Goal: Find specific page/section: Find specific page/section

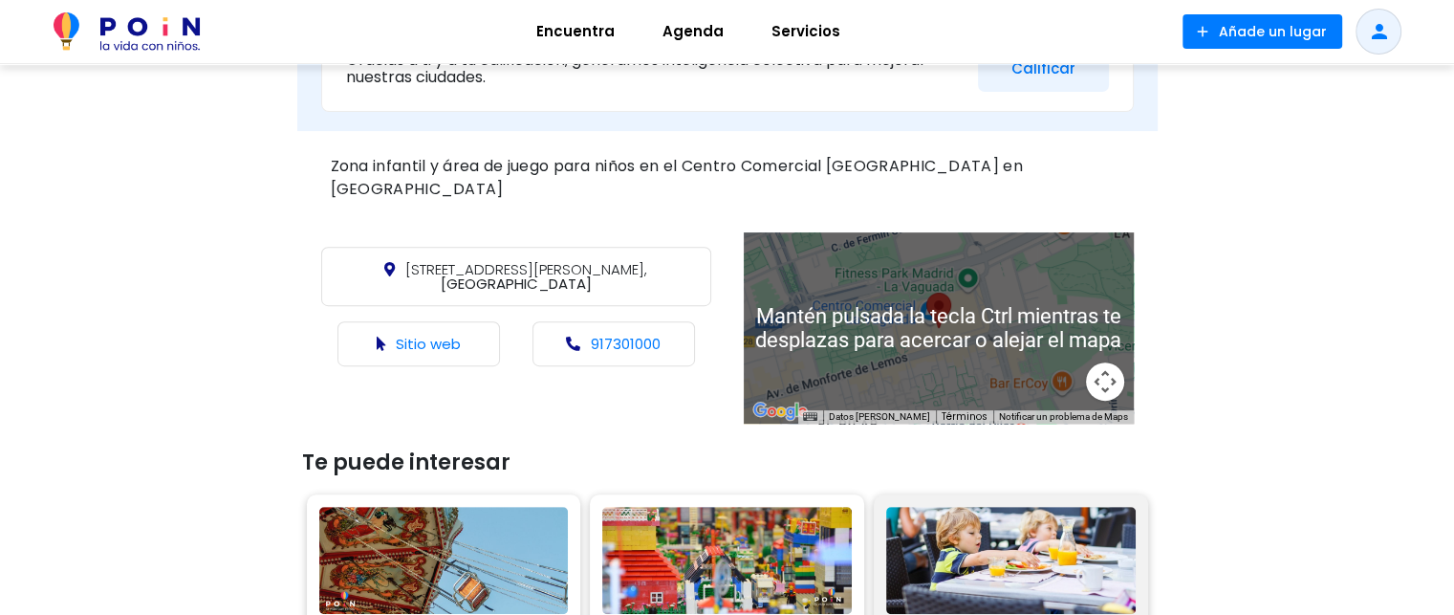
scroll to position [860, 0]
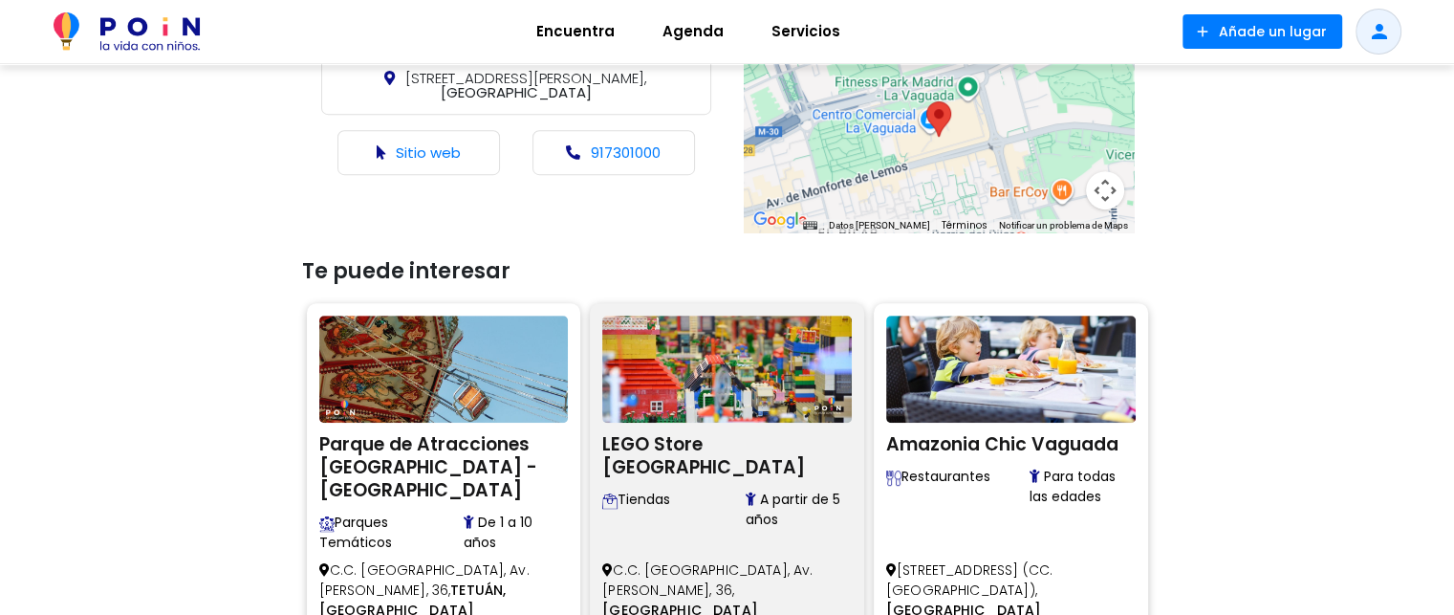
click at [732, 335] on img at bounding box center [726, 368] width 249 height 107
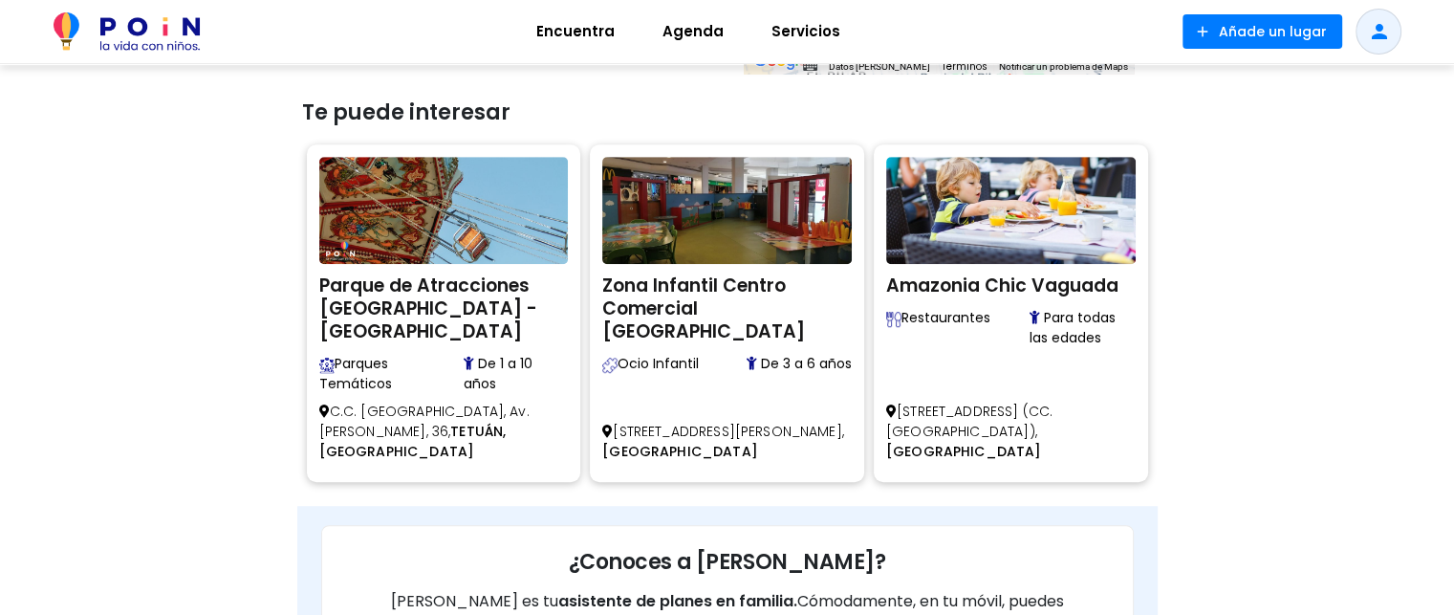
scroll to position [811, 0]
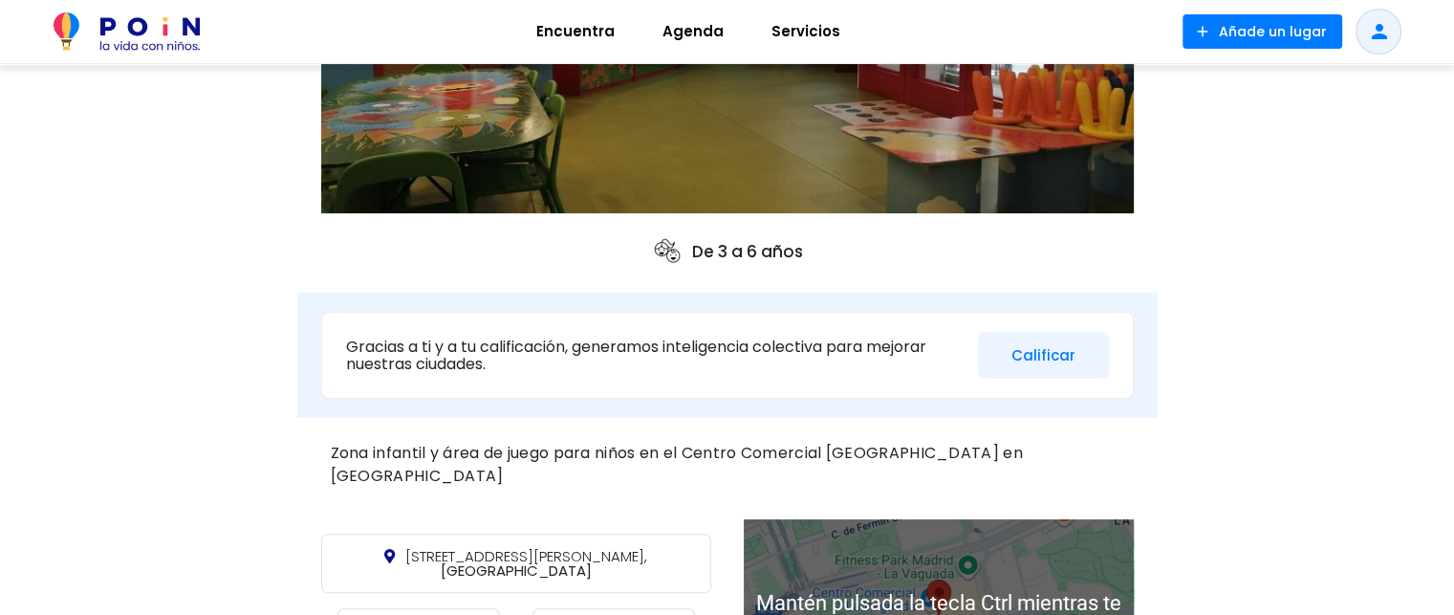
scroll to position [191, 0]
